Goal: Information Seeking & Learning: Learn about a topic

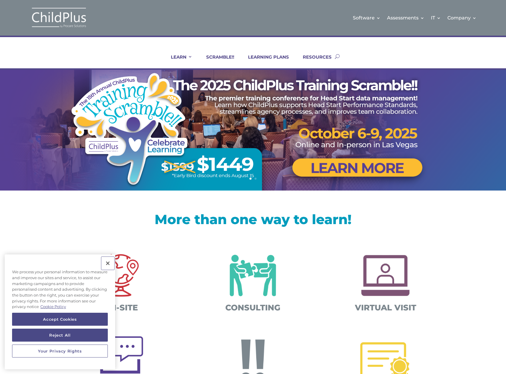
click at [108, 262] on button "Close" at bounding box center [107, 263] width 13 height 13
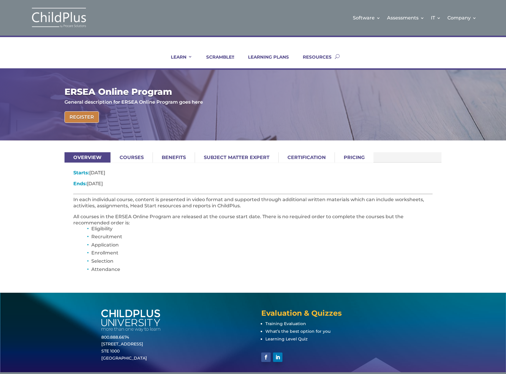
click at [127, 156] on link "Courses" at bounding box center [132, 157] width 42 height 10
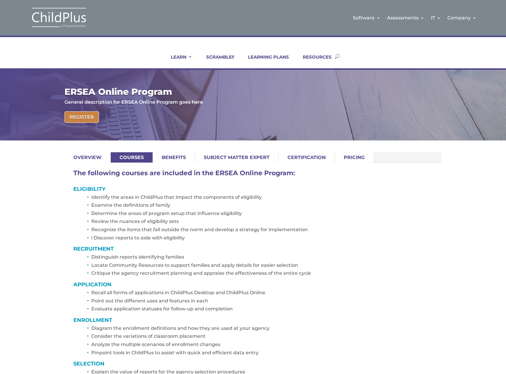
click at [171, 156] on link "Benefits" at bounding box center [174, 157] width 42 height 10
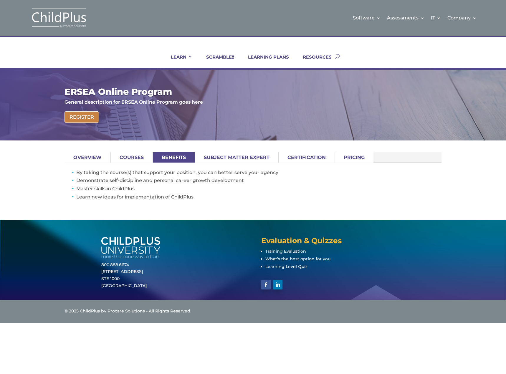
click at [242, 155] on link "Subject Matter Expert" at bounding box center [236, 157] width 83 height 10
